Goal: Transaction & Acquisition: Purchase product/service

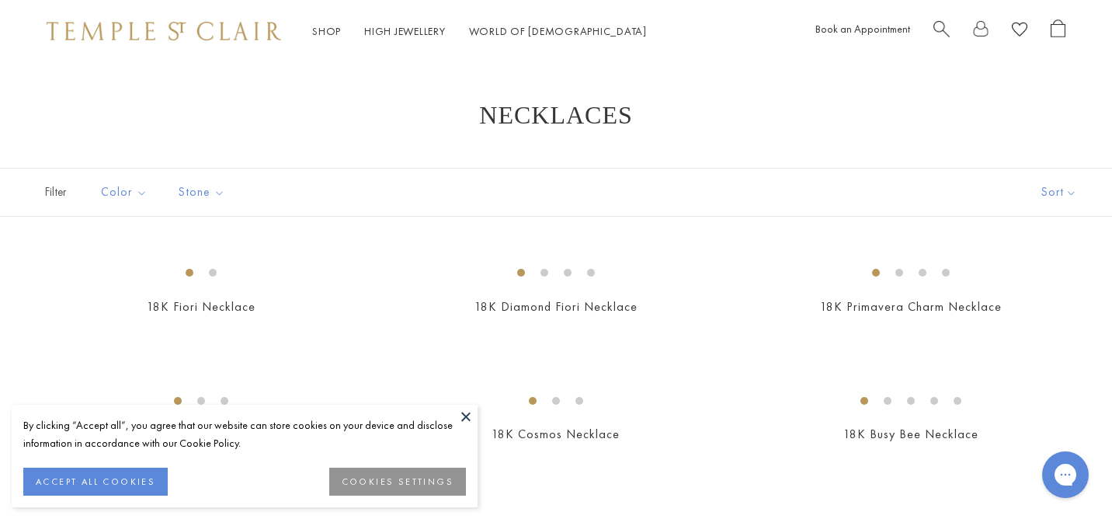
click at [468, 408] on button at bounding box center [465, 416] width 23 height 23
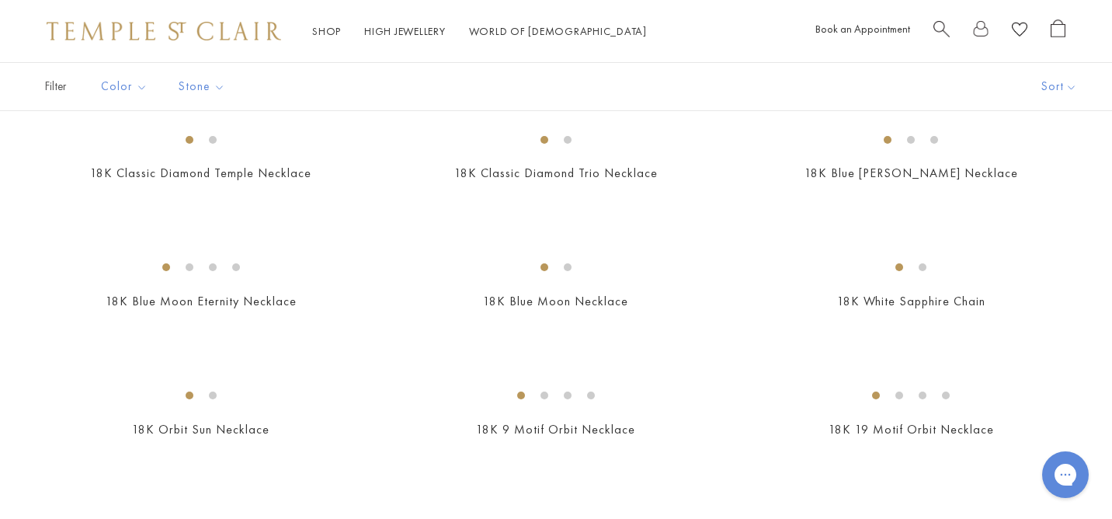
scroll to position [700, 0]
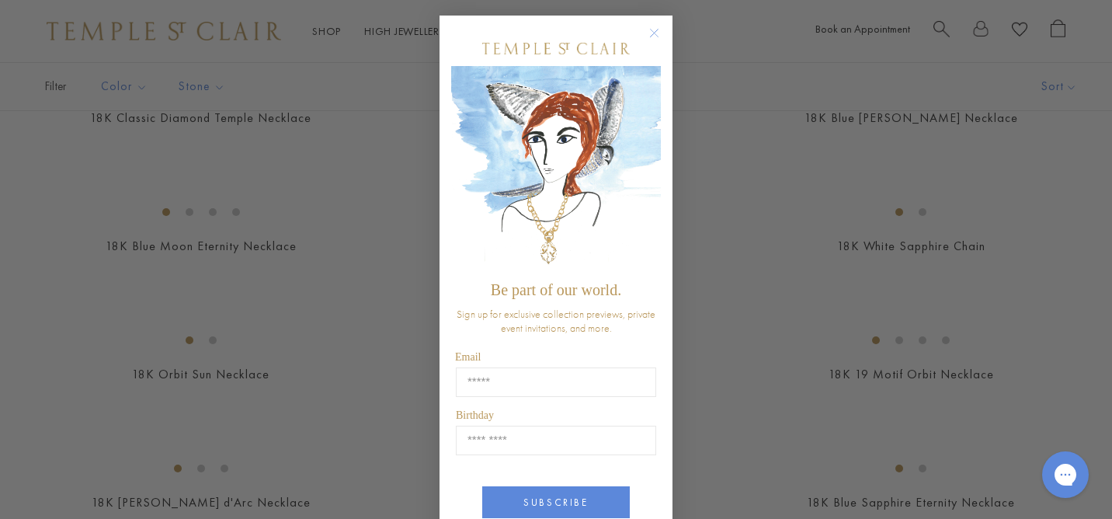
click at [655, 33] on circle "Close dialog" at bounding box center [654, 33] width 19 height 19
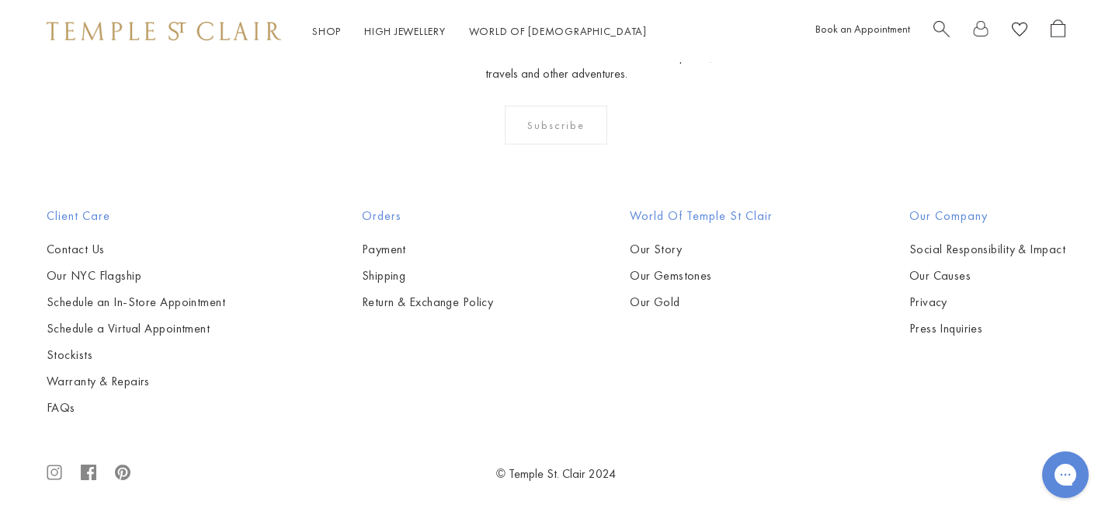
scroll to position [4106, 0]
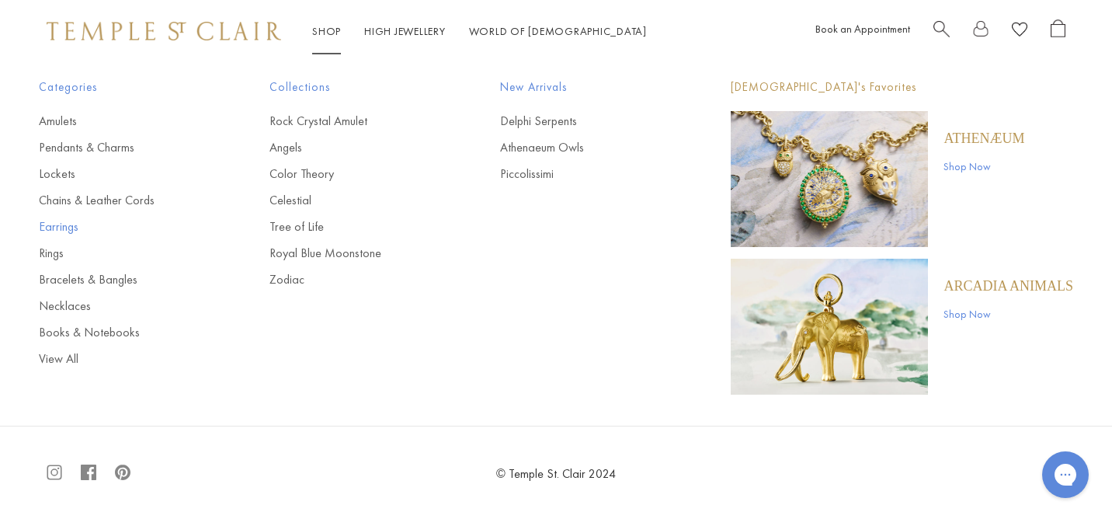
click at [68, 223] on link "Earrings" at bounding box center [123, 226] width 169 height 17
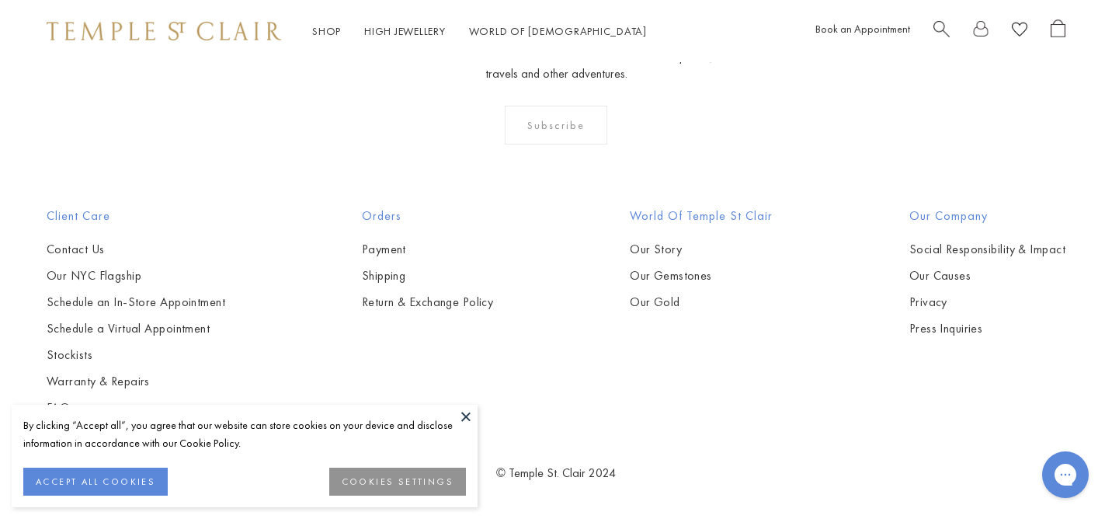
scroll to position [2858, 0]
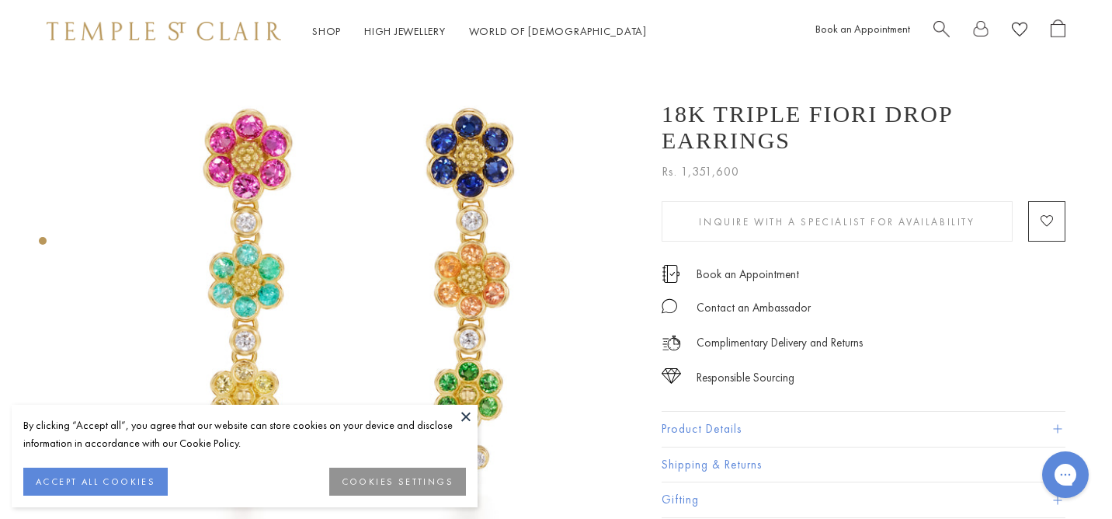
scroll to position [69, 0]
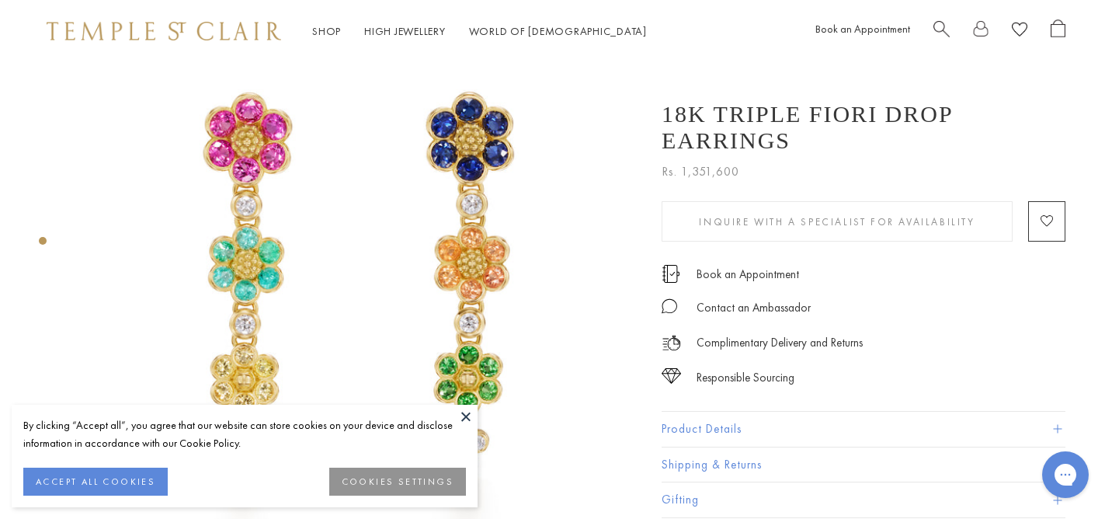
click at [708, 416] on button "Product Details" at bounding box center [864, 429] width 404 height 35
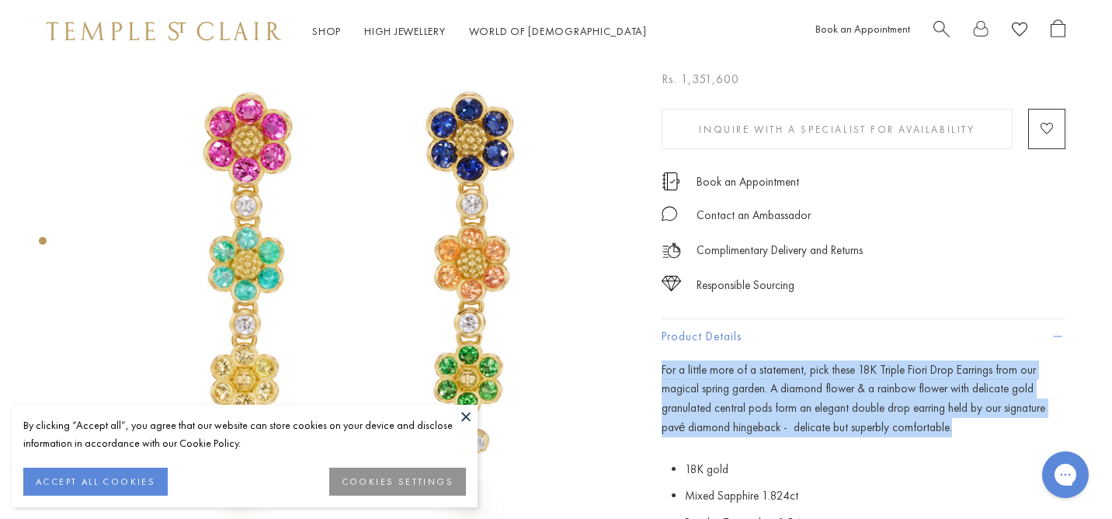
drag, startPoint x: 886, startPoint y: 431, endPoint x: 669, endPoint y: 357, distance: 229.6
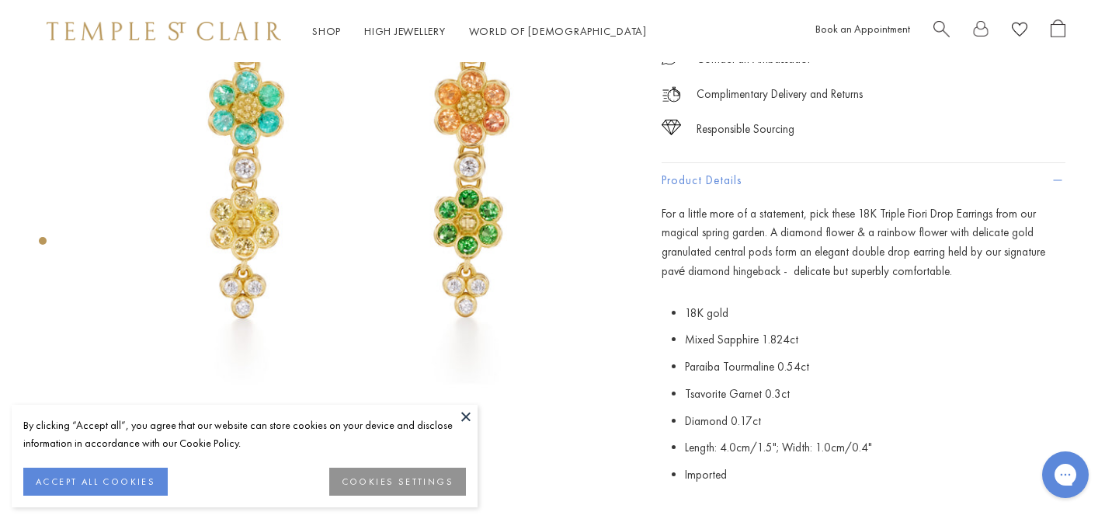
scroll to position [228, 0]
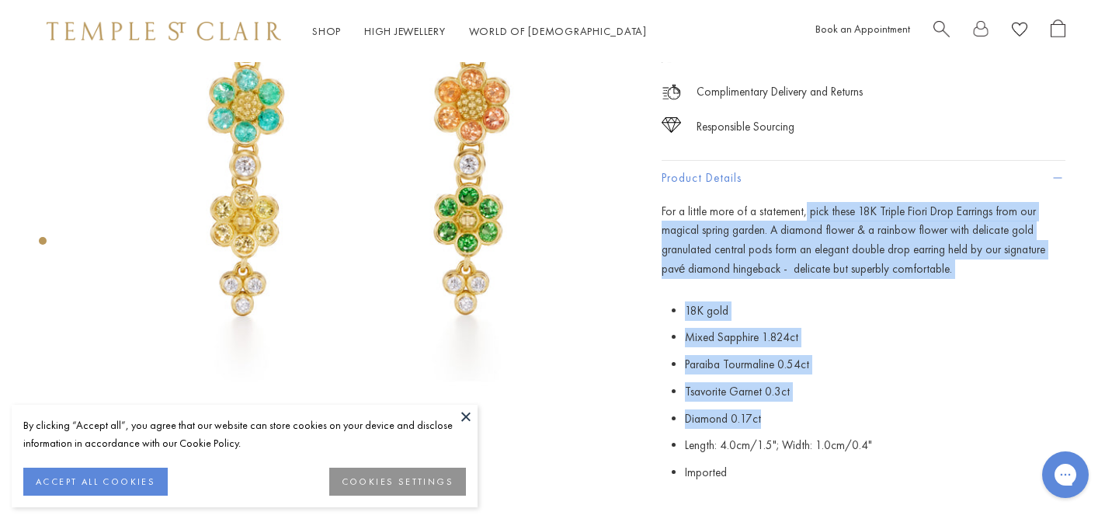
drag, startPoint x: 763, startPoint y: 419, endPoint x: 801, endPoint y: 209, distance: 213.9
click at [801, 209] on div "For a little more of a statement, pick these 18K Triple Fiori Drop Earrings fro…" at bounding box center [864, 396] width 404 height 388
copy div "pick these 18K Triple Fiori Drop Earrings from our magical spring garden. A dia…"
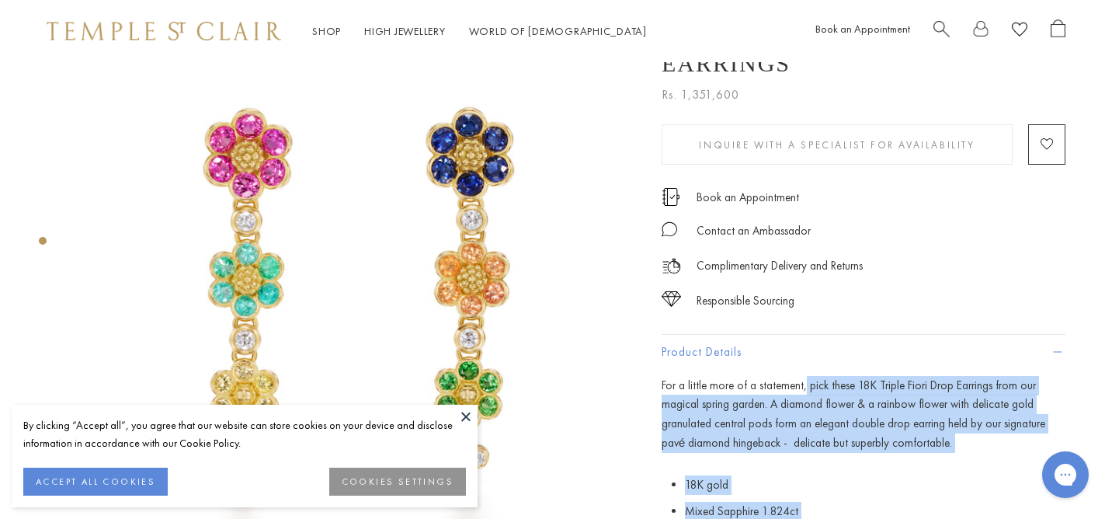
scroll to position [0, 0]
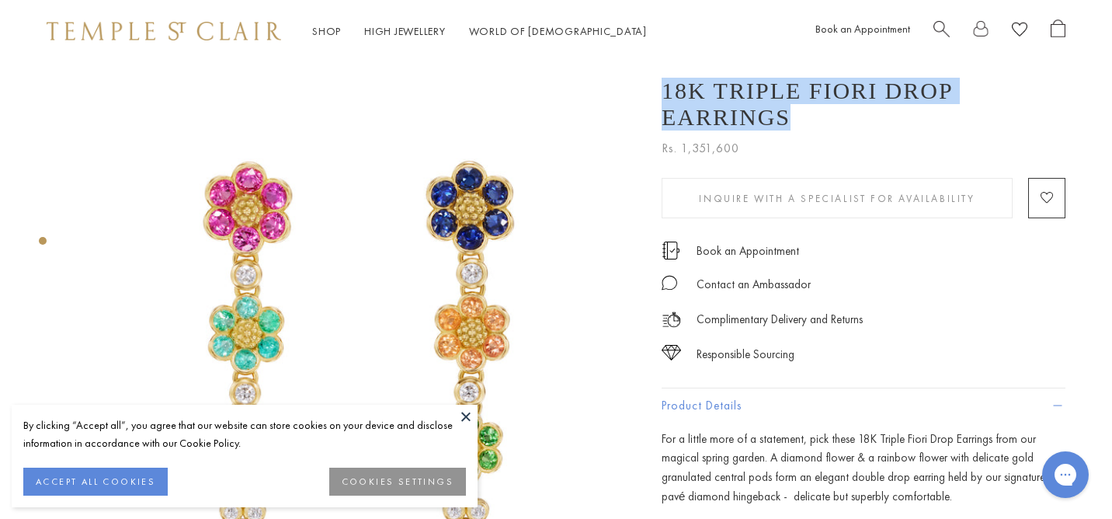
drag, startPoint x: 791, startPoint y: 116, endPoint x: 808, endPoint y: 132, distance: 23.7
click at [808, 132] on div "18K Triple Fiori Drop Earrings Rs. 1,351,600 For a little more of a statement, …" at bounding box center [864, 110] width 404 height 96
